Goal: Navigation & Orientation: Go to known website

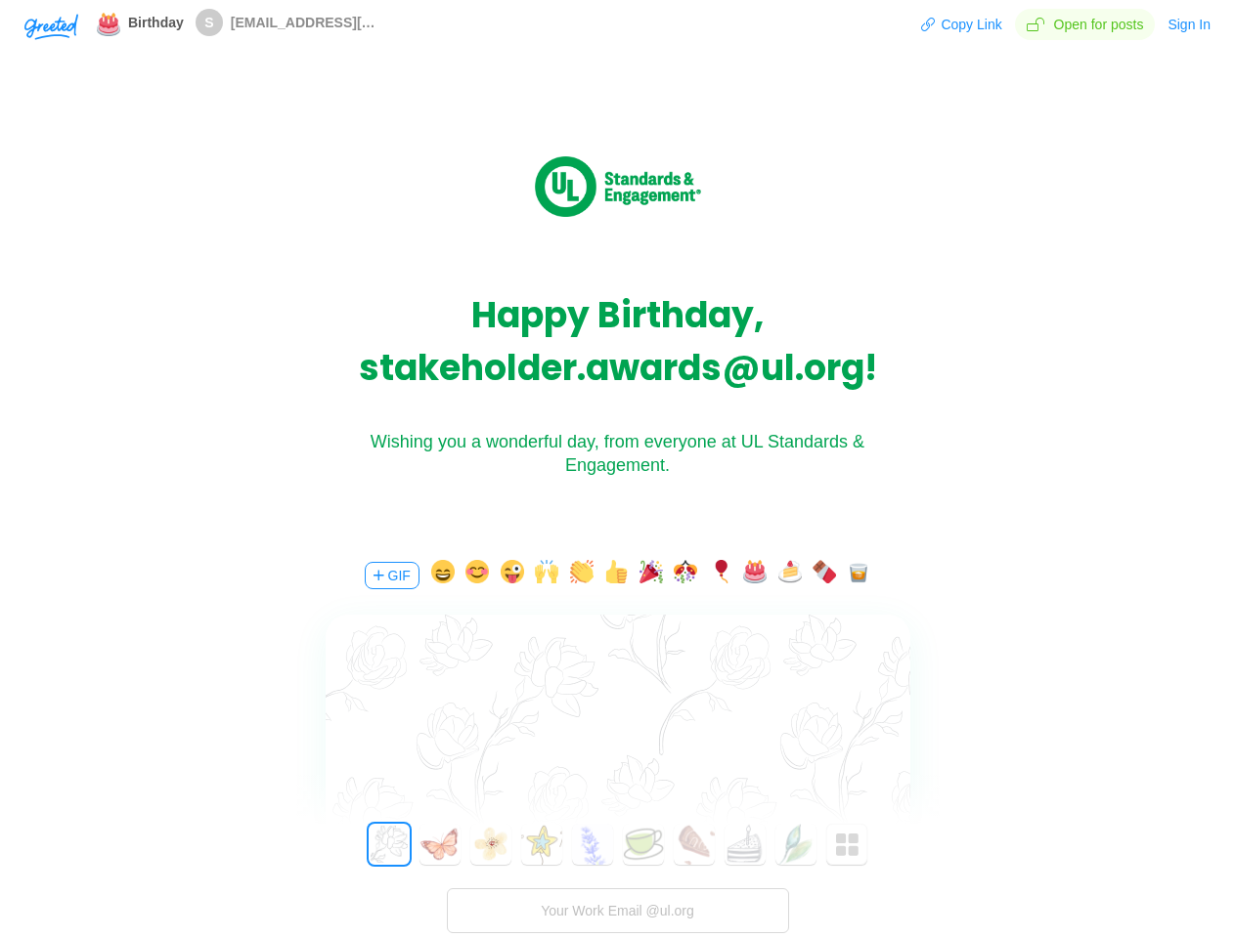
click at [617, 469] on div "Wishing you a wonderful day, from everyone at UL Standards & Engagement." at bounding box center [618, 453] width 587 height 47
click at [51, 25] on img "button" at bounding box center [51, 27] width 54 height 26
click at [963, 24] on button "Copy Link" at bounding box center [961, 24] width 82 height 31
click at [1190, 24] on button "Sign In" at bounding box center [1188, 24] width 45 height 31
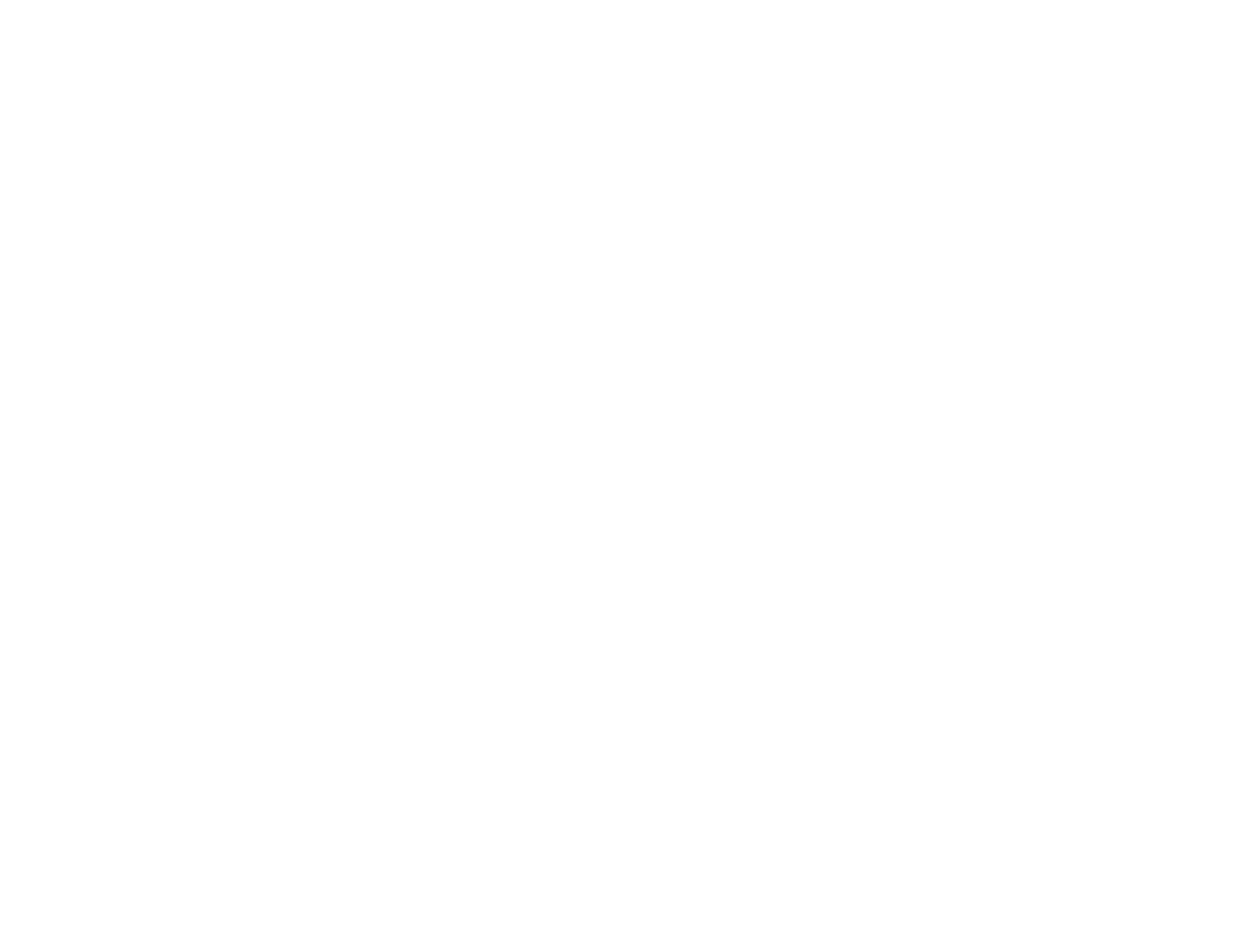
click at [390, 576] on body "Shadow: (click to exit) Link Copied!" at bounding box center [625, 469] width 1251 height 938
click at [439, 576] on body "Shadow: (click to exit) Link Copied!" at bounding box center [625, 469] width 1251 height 938
click at [474, 576] on body "Shadow: (click to exit) Link Copied!" at bounding box center [625, 469] width 1251 height 938
click at [509, 576] on body "Shadow: (click to exit) Link Copied!" at bounding box center [625, 469] width 1251 height 938
click at [544, 576] on body "Shadow: (click to exit) Link Copied!" at bounding box center [625, 469] width 1251 height 938
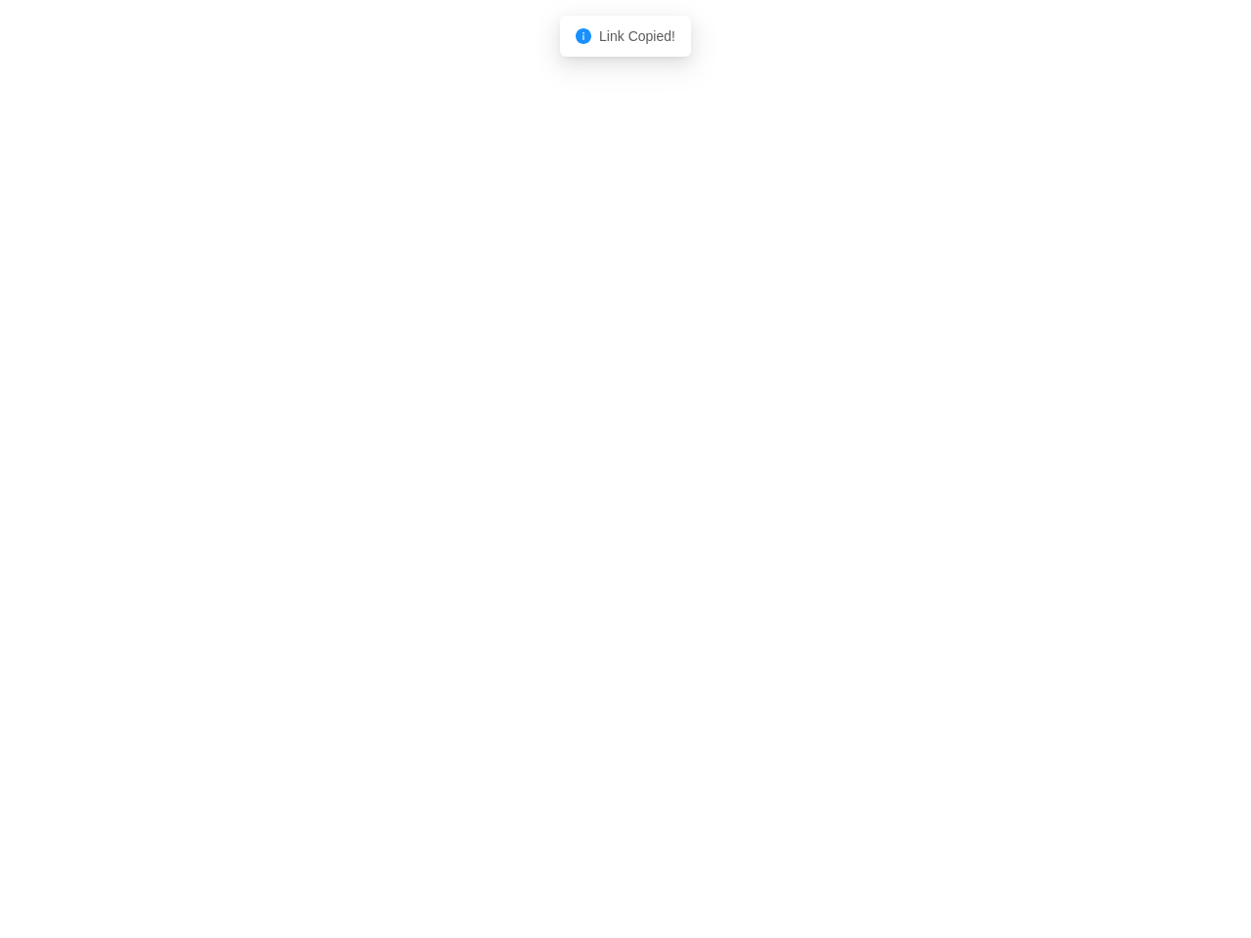
click at [579, 576] on body "Shadow: (click to exit) Link Copied!" at bounding box center [625, 469] width 1251 height 938
